Goal: Task Accomplishment & Management: Manage account settings

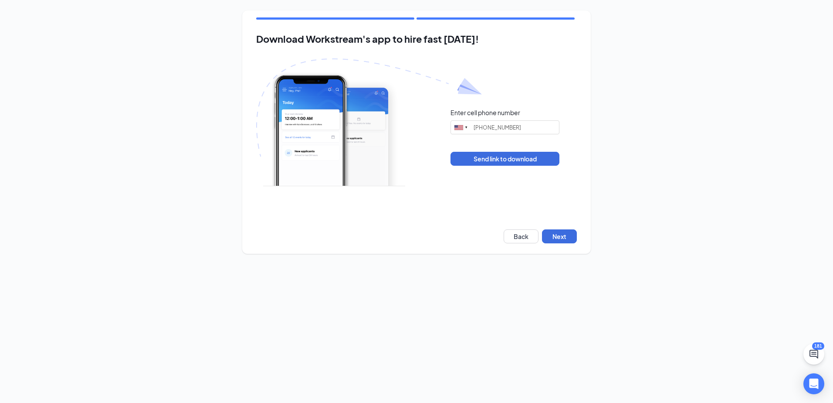
type input "[PHONE_NUMBER]"
click at [563, 231] on button "Next" at bounding box center [559, 236] width 35 height 14
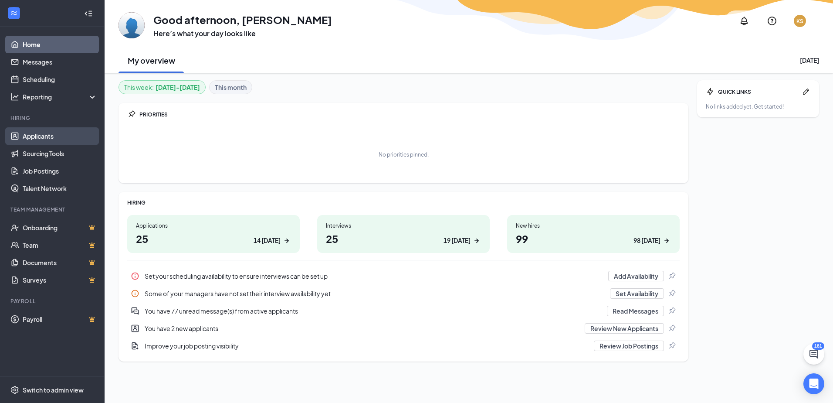
click at [43, 135] on link "Applicants" at bounding box center [60, 135] width 75 height 17
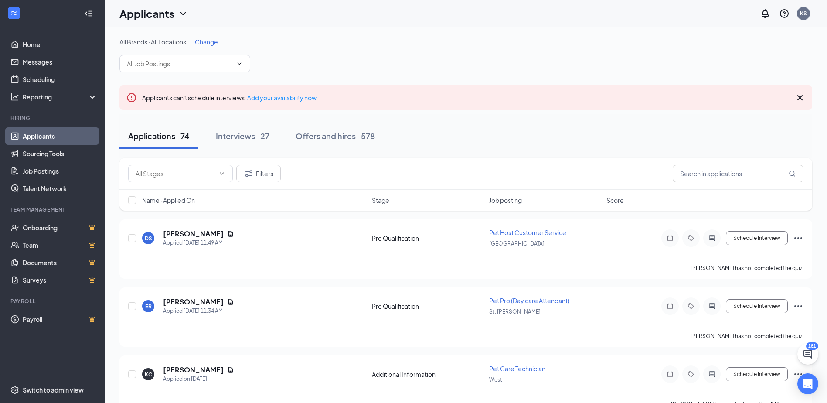
click at [209, 44] on span "Change" at bounding box center [206, 42] width 23 height 8
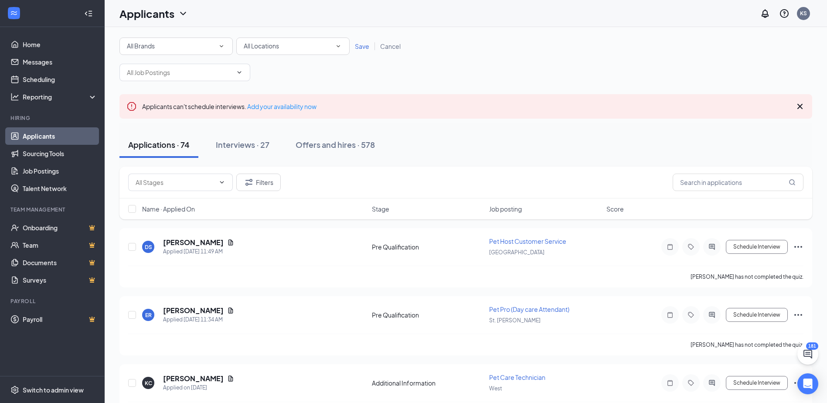
click at [226, 45] on div "All Brands All Brands" at bounding box center [175, 45] width 113 height 17
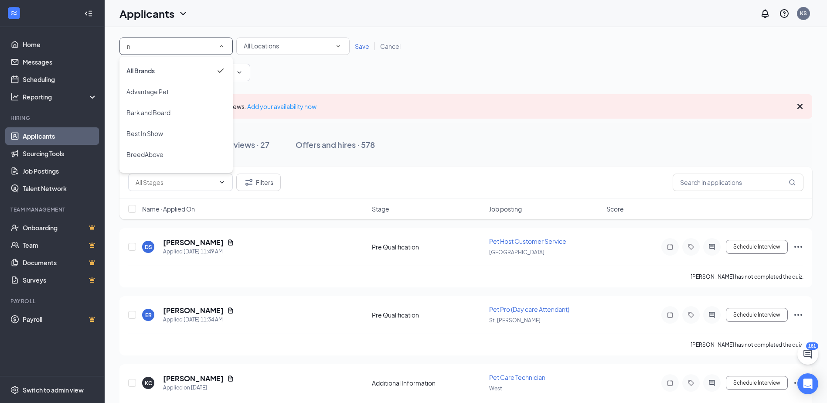
type input "no"
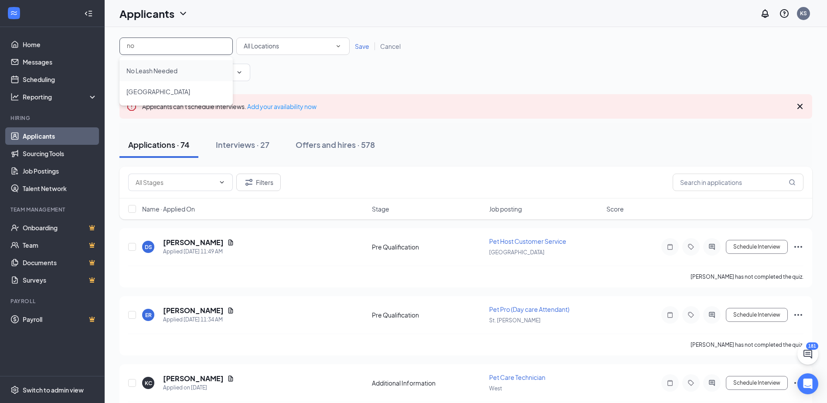
click at [162, 67] on span "No Leash Needed" at bounding box center [151, 71] width 51 height 8
click at [336, 47] on icon "SmallChevronDown" at bounding box center [338, 46] width 8 height 8
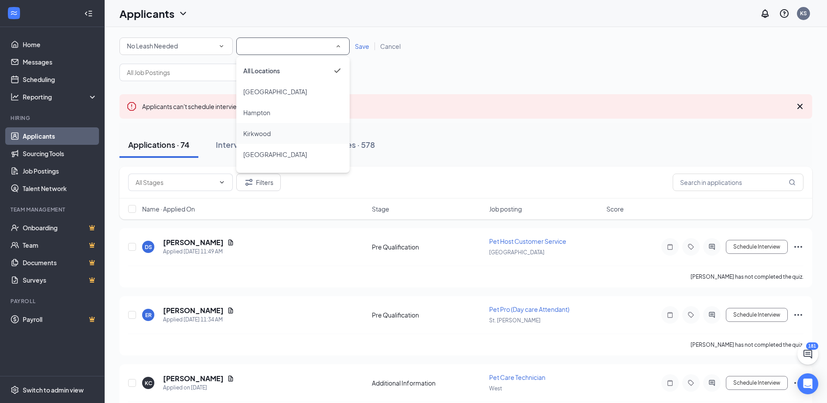
scroll to position [44, 0]
click at [270, 94] on span "Kirkwood" at bounding box center [256, 90] width 27 height 10
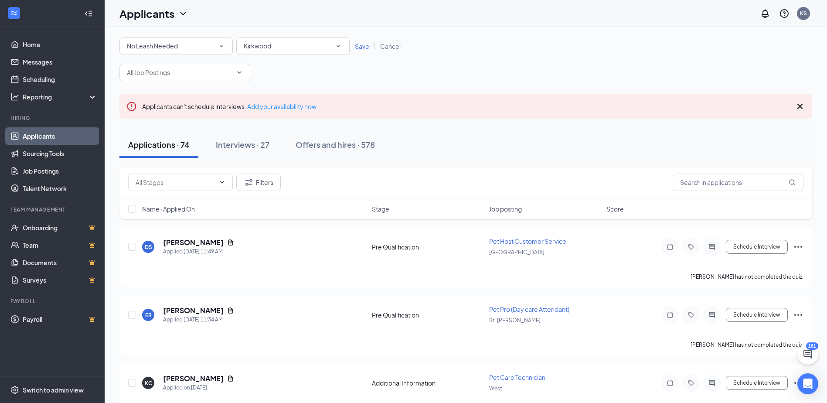
click at [363, 48] on span "Save" at bounding box center [362, 46] width 14 height 8
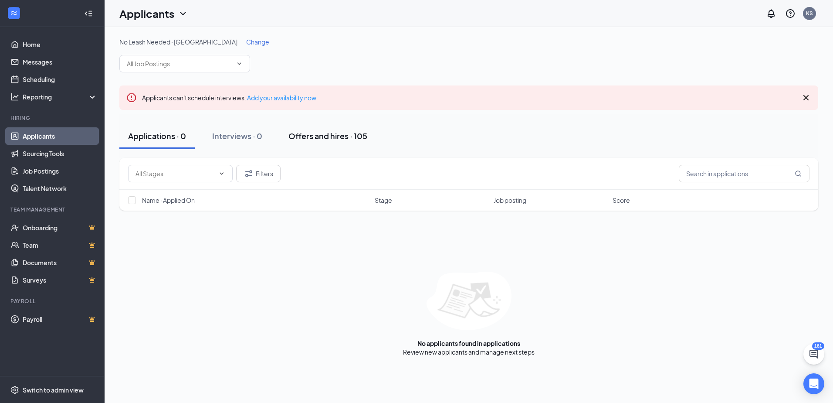
click at [334, 136] on div "Offers and hires · 105" at bounding box center [327, 135] width 79 height 11
